Goal: Task Accomplishment & Management: Complete application form

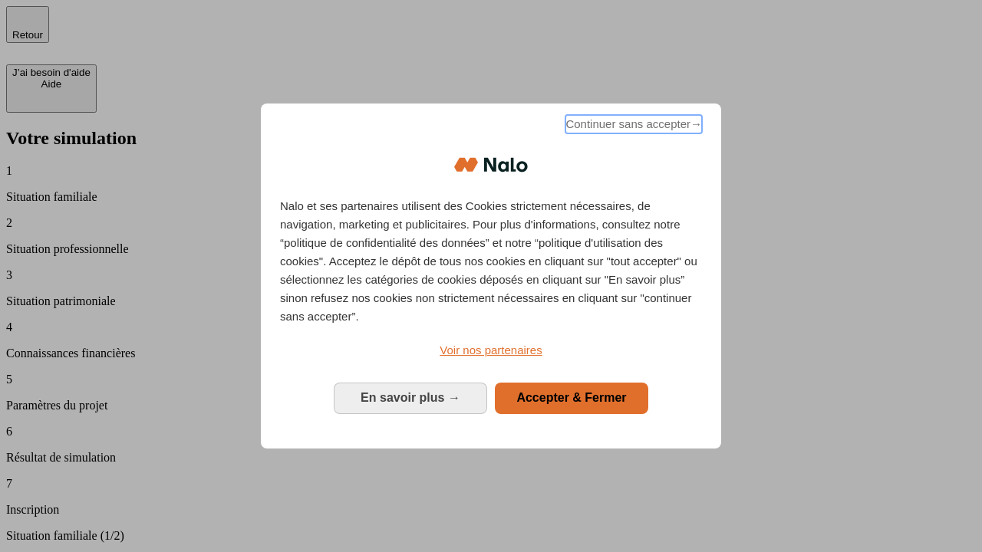
click at [632, 127] on span "Continuer sans accepter →" at bounding box center [633, 124] width 137 height 18
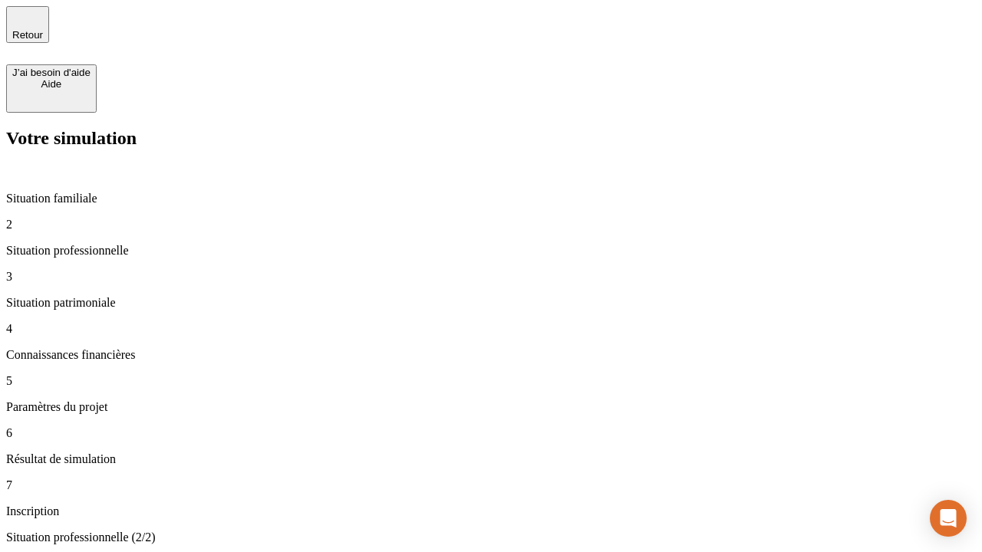
type input "30 000"
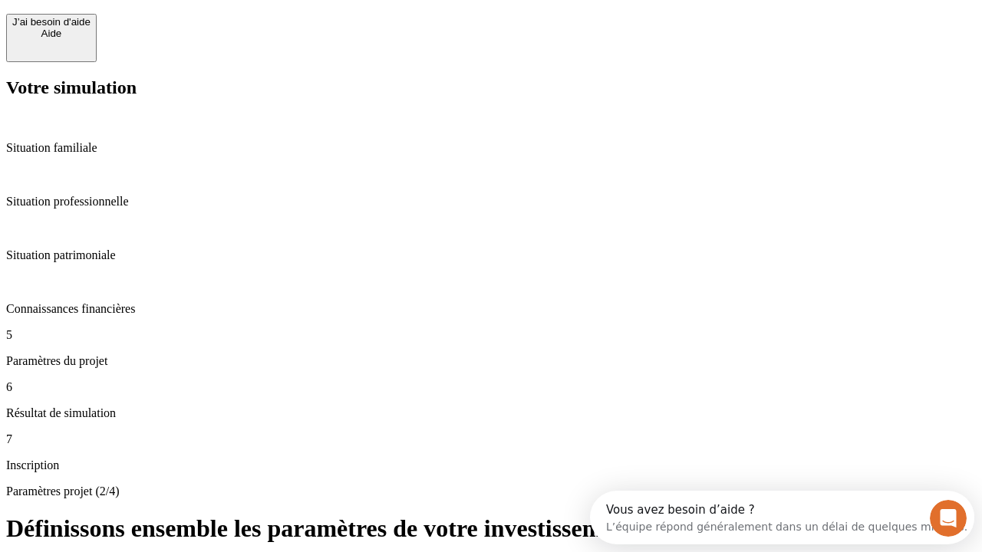
scroll to position [29, 0]
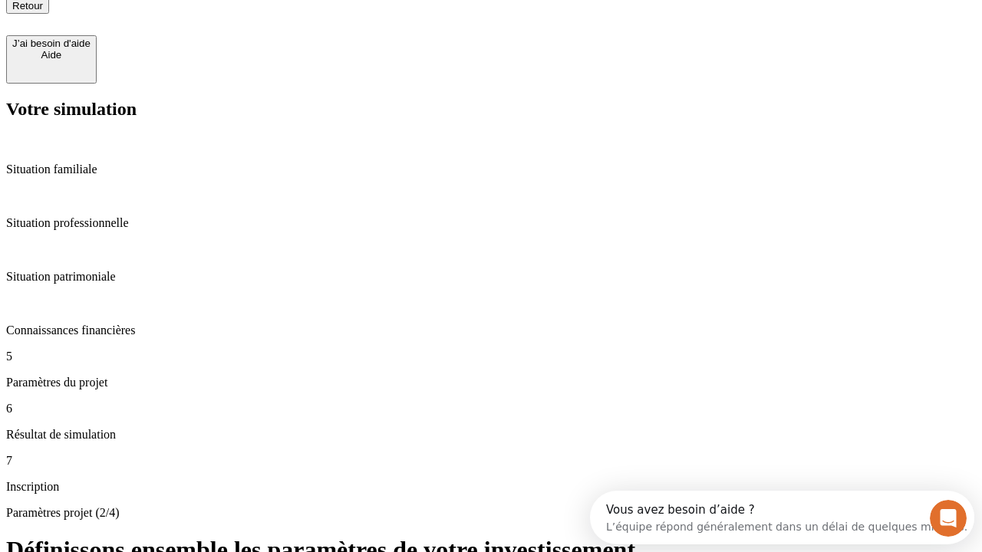
type input "25"
type input "1 000"
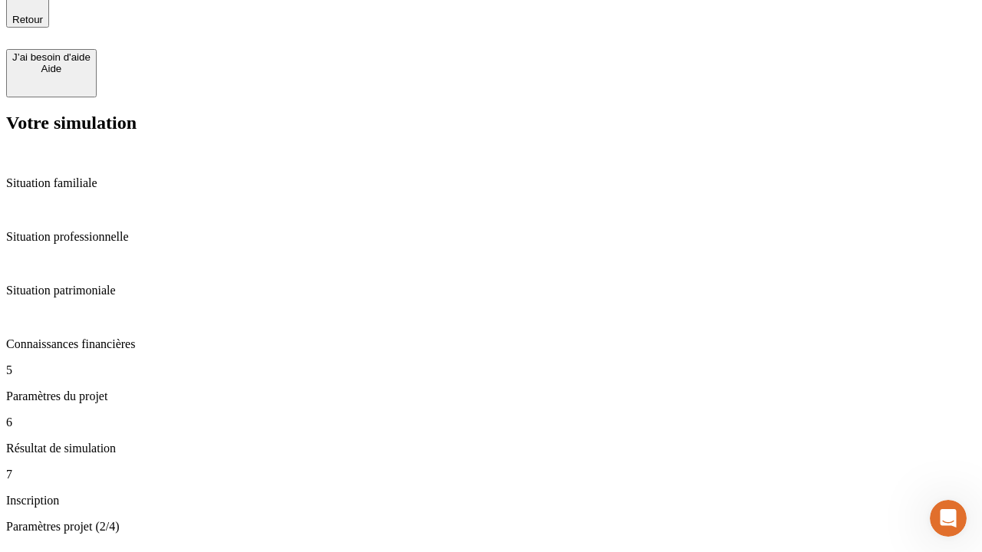
type input "640"
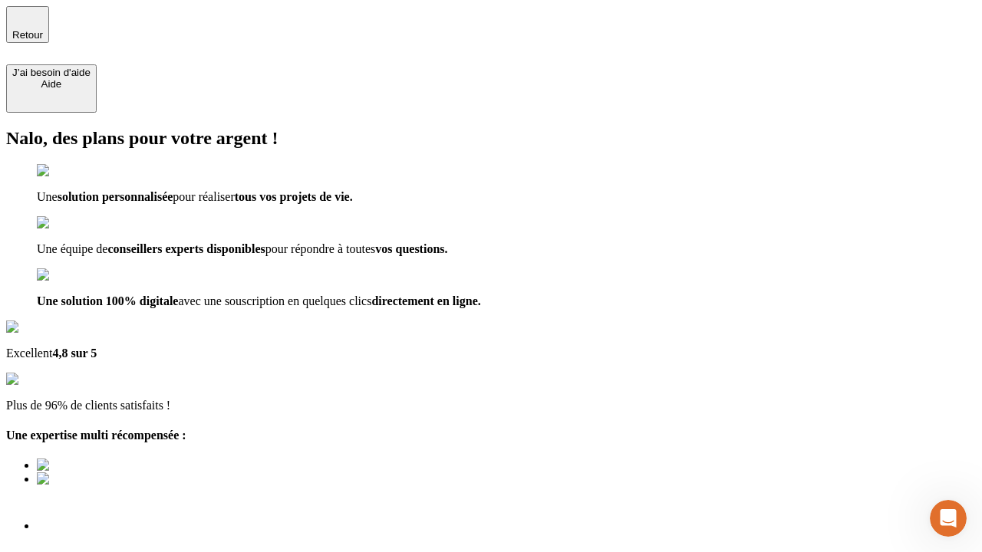
scroll to position [11, 0]
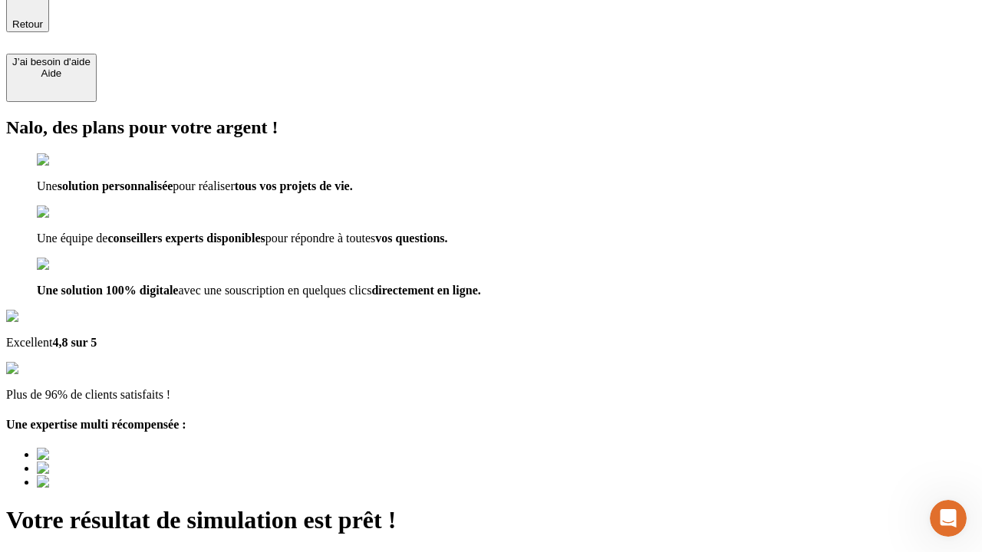
type input "[EMAIL_ADDRESS][PERSON_NAME][DOMAIN_NAME]"
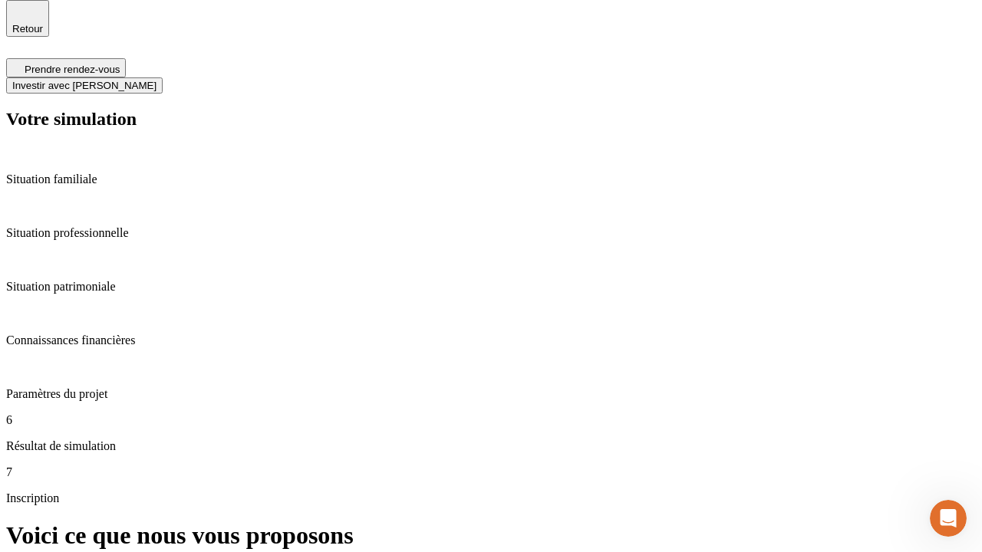
click at [156, 80] on span "Investir avec [PERSON_NAME]" at bounding box center [84, 86] width 144 height 12
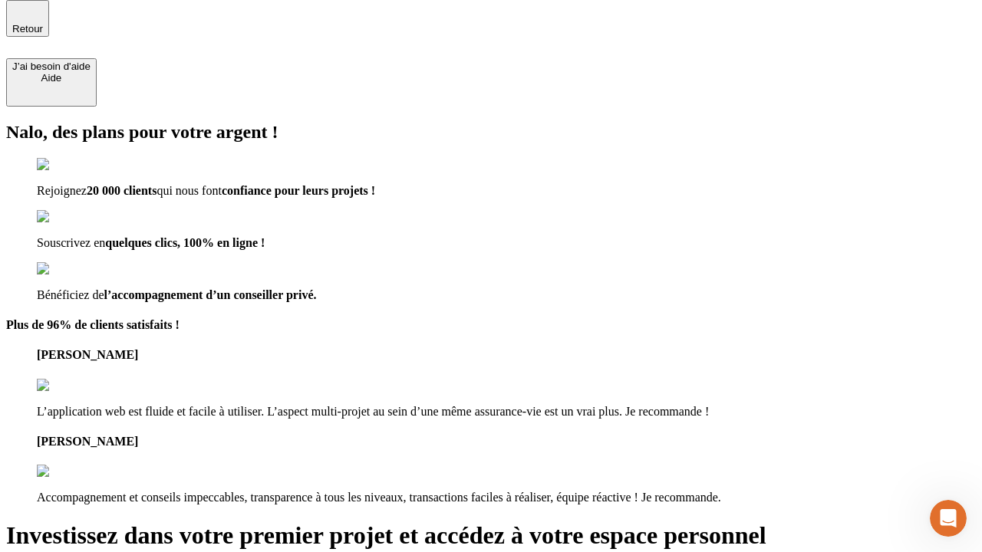
scroll to position [5, 0]
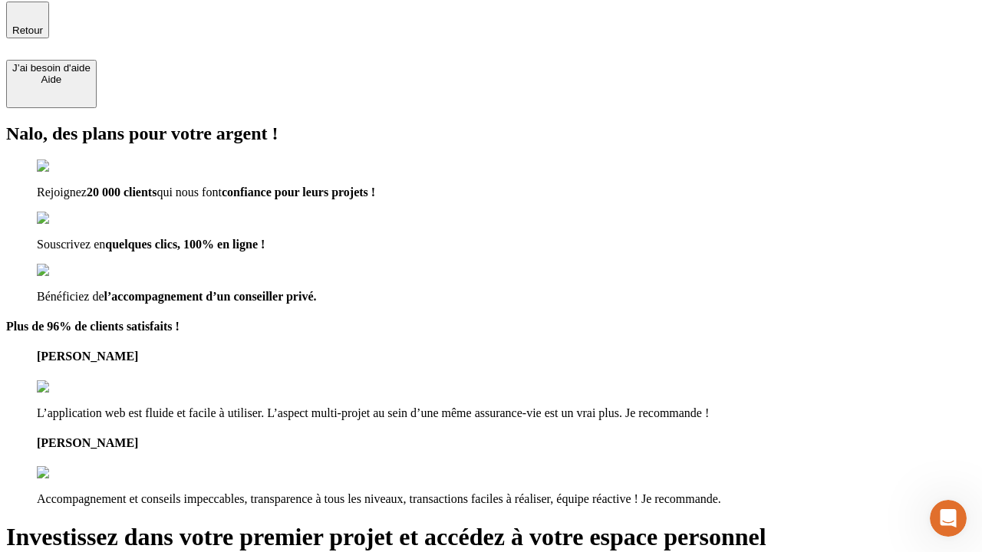
type input "[PERSON_NAME][EMAIL_ADDRESS][DOMAIN_NAME]"
